Goal: Use online tool/utility

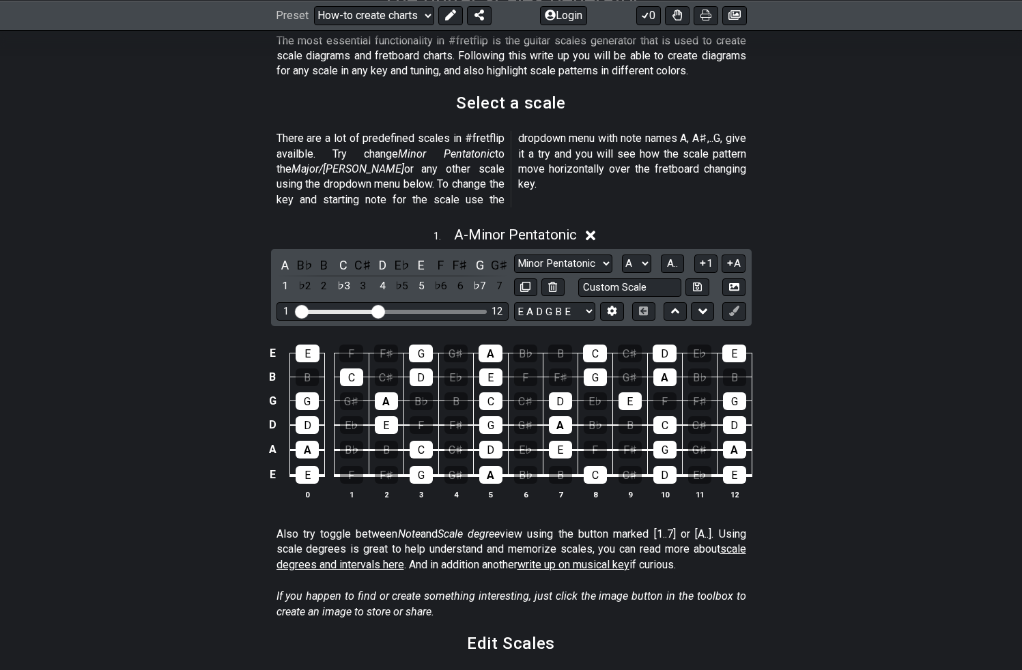
scroll to position [404, 0]
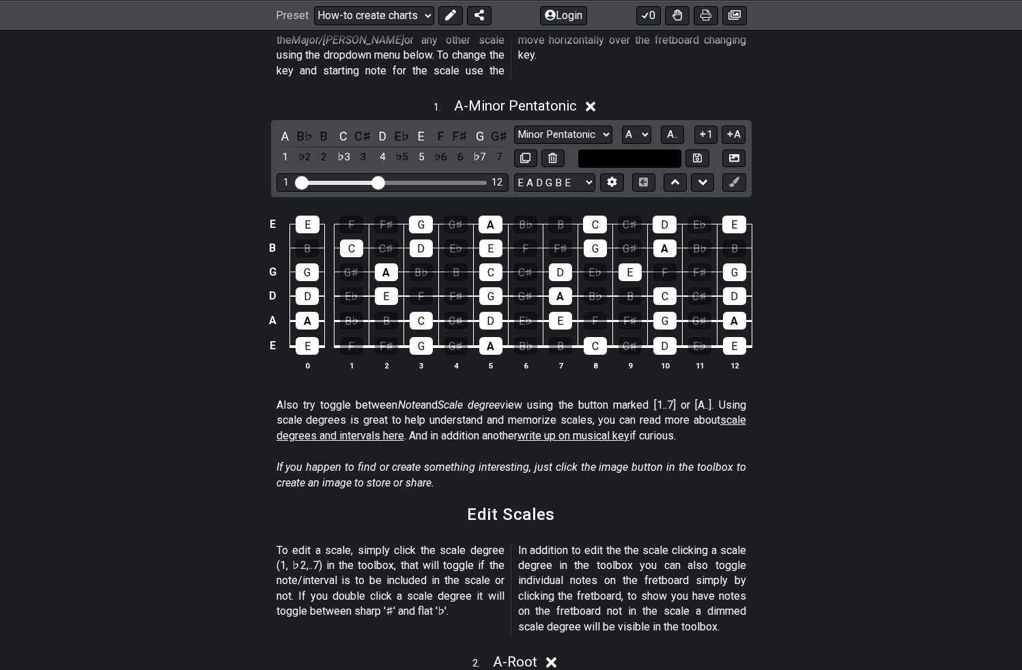
click at [622, 149] on input "text" at bounding box center [630, 158] width 104 height 18
type input "Custom Scale"
click at [842, 203] on div "E E F F♯ G G♯ A B♭ B C C♯ D E♭ E B B C C♯ D E♭ E F F♯ G G♯ A B♭ B G G G♯ A B♭ B…" at bounding box center [511, 294] width 1022 height 192
click at [608, 149] on input "text" at bounding box center [630, 158] width 104 height 18
type input "A, B, C"
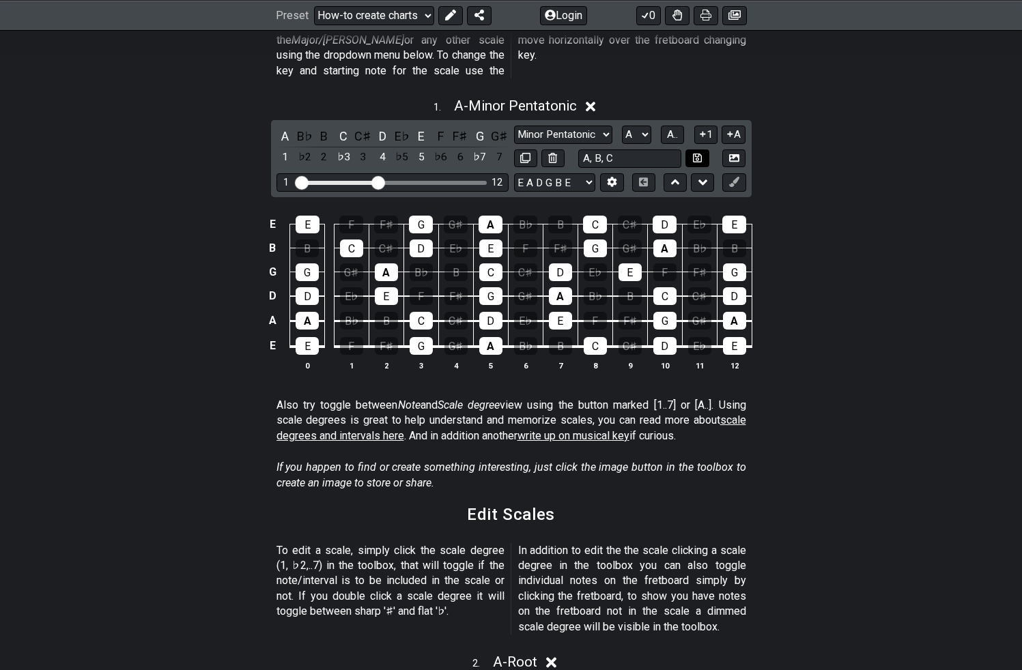
click at [699, 153] on icon at bounding box center [697, 158] width 9 height 10
select select "A, B, C"
click at [594, 337] on div "C" at bounding box center [594, 346] width 23 height 18
click at [590, 337] on div "C" at bounding box center [594, 346] width 23 height 18
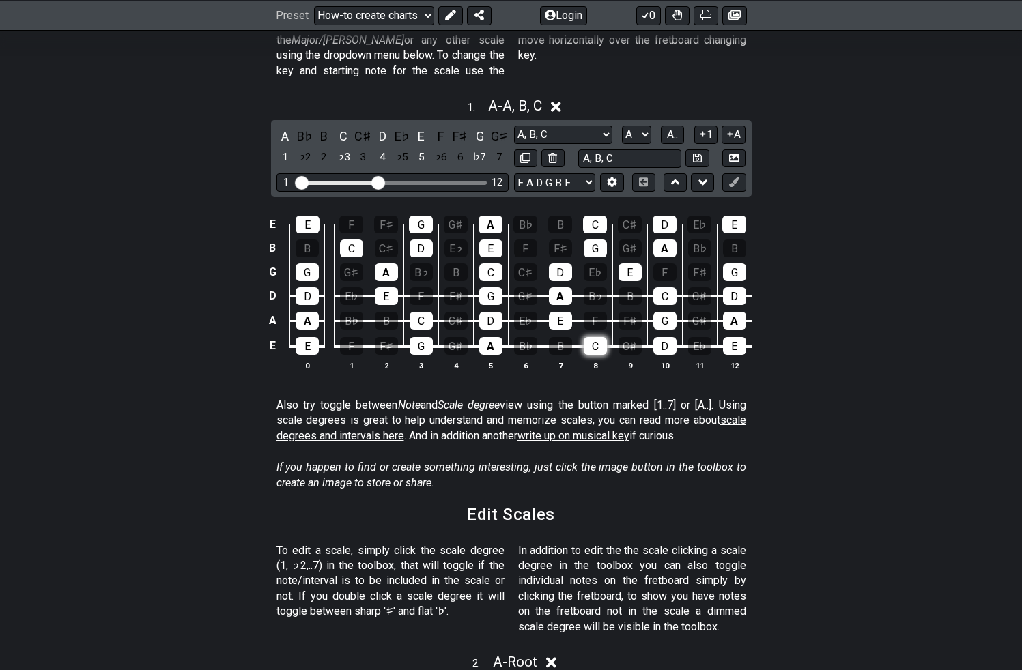
click at [590, 337] on div "C" at bounding box center [594, 346] width 23 height 18
click at [343, 127] on div "C" at bounding box center [343, 136] width 18 height 18
click at [325, 127] on div "B" at bounding box center [324, 136] width 18 height 18
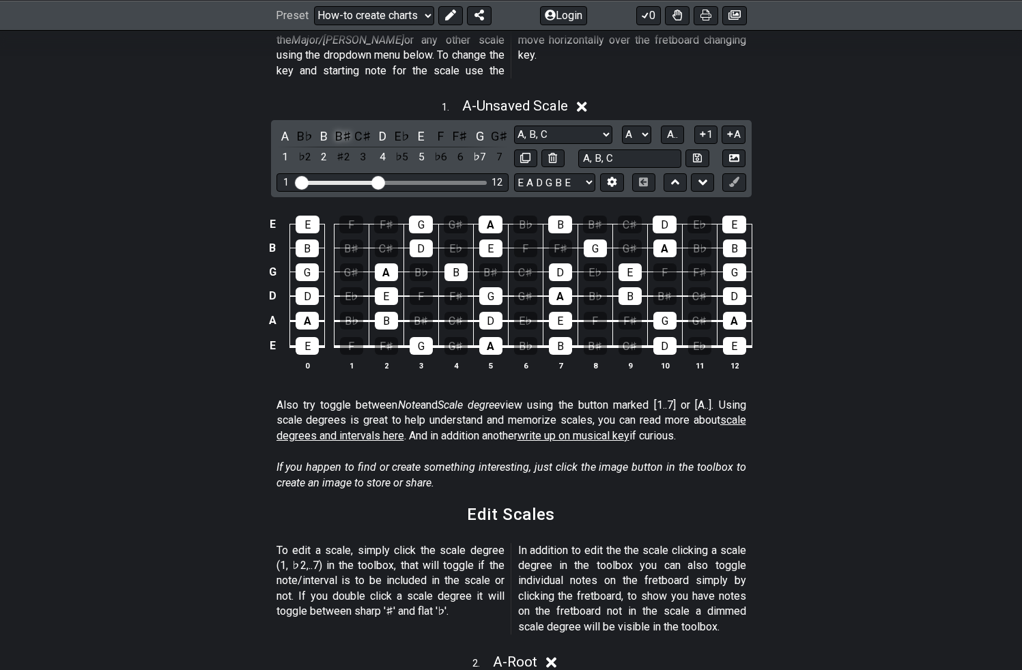
click at [339, 127] on div "B♯" at bounding box center [343, 136] width 18 height 18
click at [342, 127] on div "B♯" at bounding box center [343, 136] width 18 height 18
click at [340, 127] on div "C" at bounding box center [343, 136] width 18 height 18
click at [326, 127] on div "B" at bounding box center [324, 136] width 18 height 18
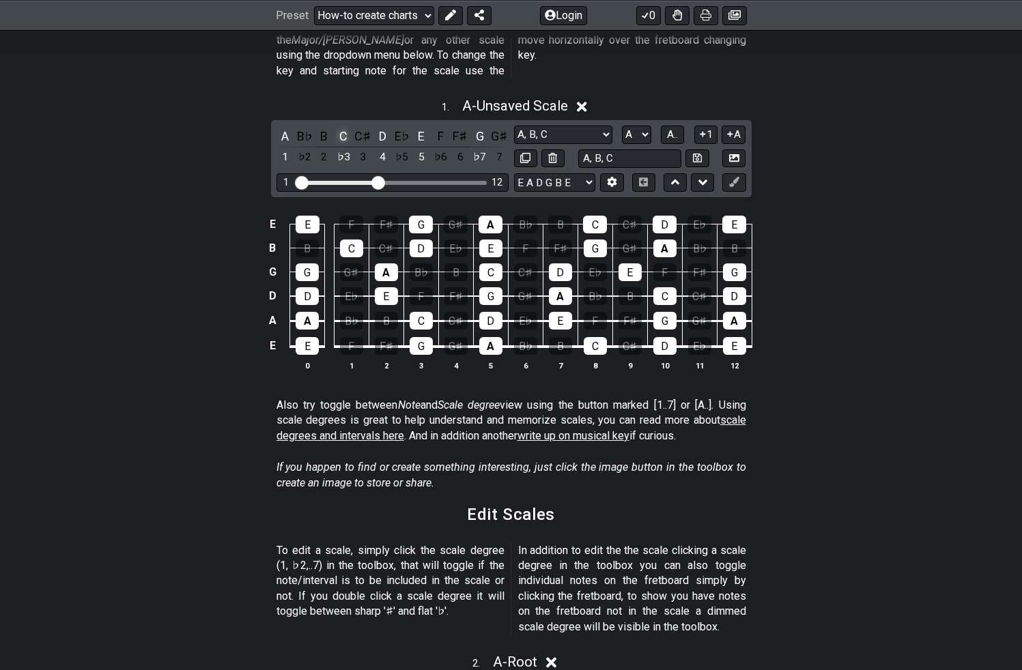
click at [342, 127] on div "C" at bounding box center [343, 136] width 18 height 18
click at [321, 148] on div "2" at bounding box center [324, 157] width 18 height 18
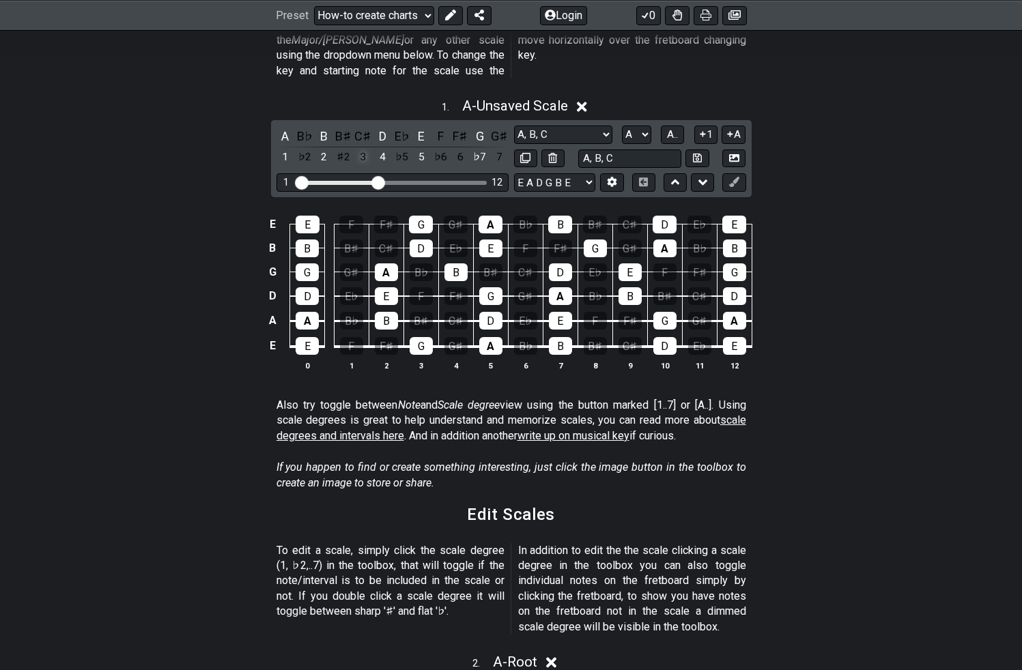
click at [360, 148] on div "3" at bounding box center [363, 157] width 18 height 18
click at [485, 148] on div "♭7" at bounding box center [480, 157] width 18 height 18
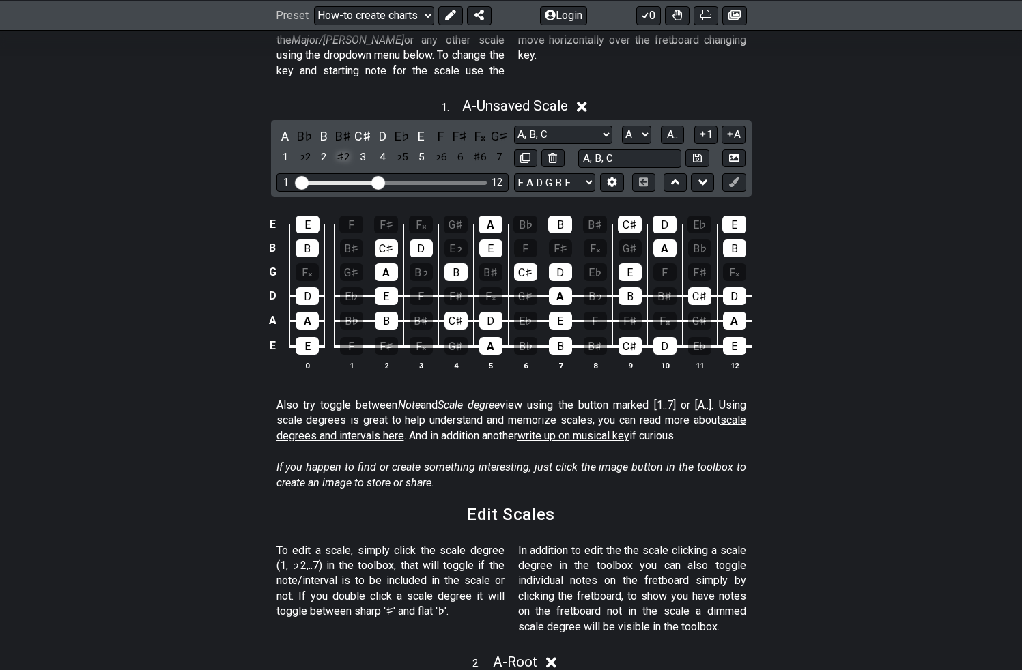
click at [340, 148] on div "♯2" at bounding box center [343, 157] width 18 height 18
click at [369, 148] on div "3" at bounding box center [363, 157] width 18 height 18
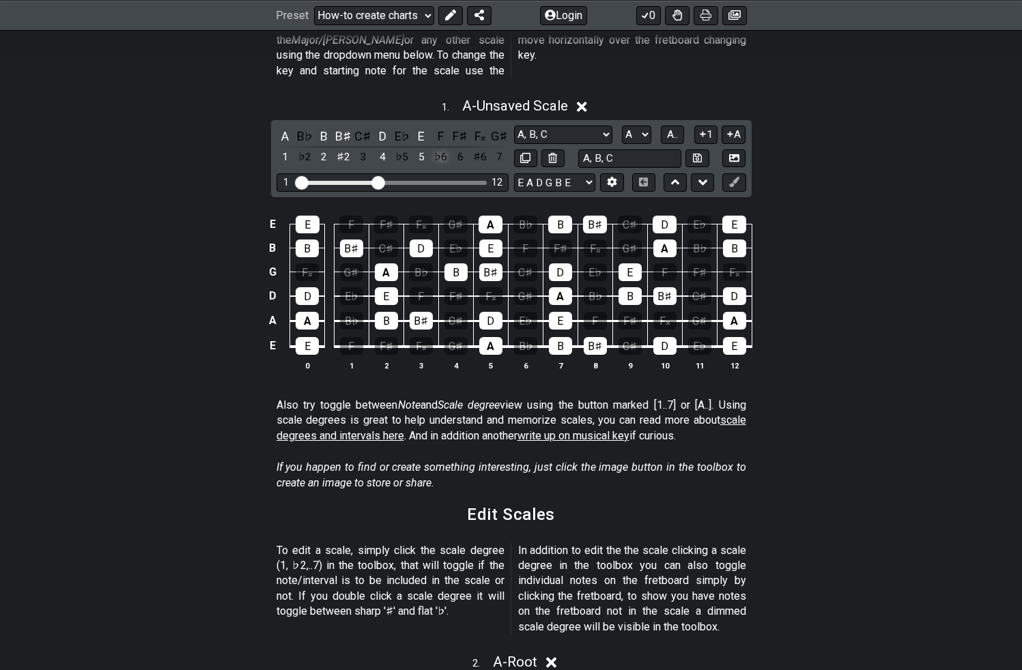
click at [437, 148] on div "♭6" at bounding box center [441, 157] width 18 height 18
click at [497, 148] on div "7" at bounding box center [499, 157] width 18 height 18
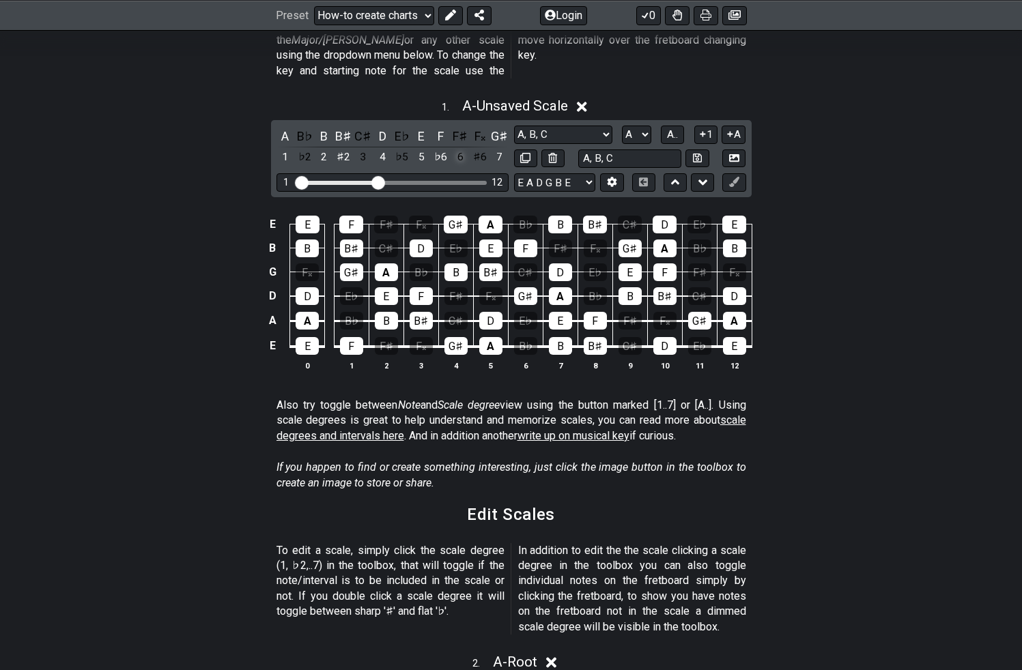
click at [451, 148] on div "6" at bounding box center [460, 157] width 18 height 18
